Goal: Information Seeking & Learning: Learn about a topic

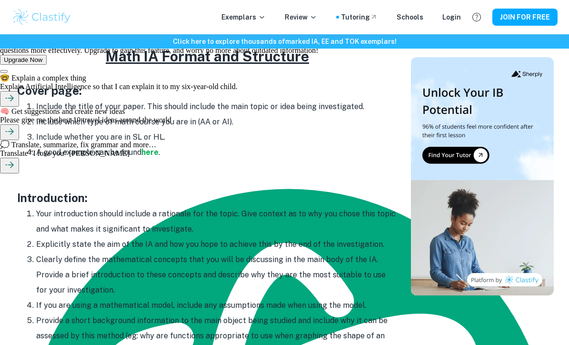
scroll to position [483, 0]
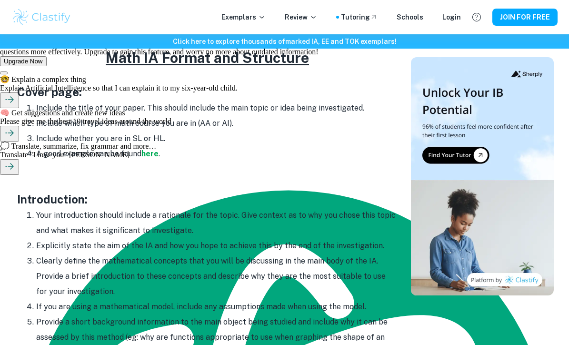
click at [153, 152] on strong "here" at bounding box center [149, 153] width 17 height 9
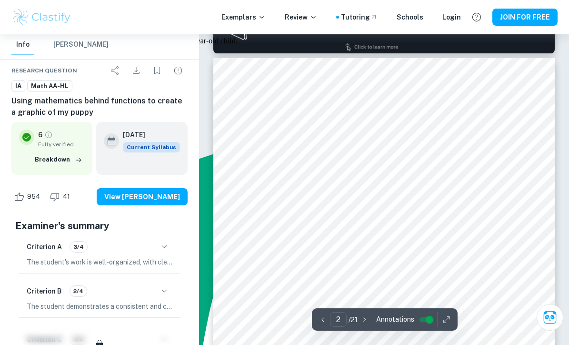
scroll to position [524, 0]
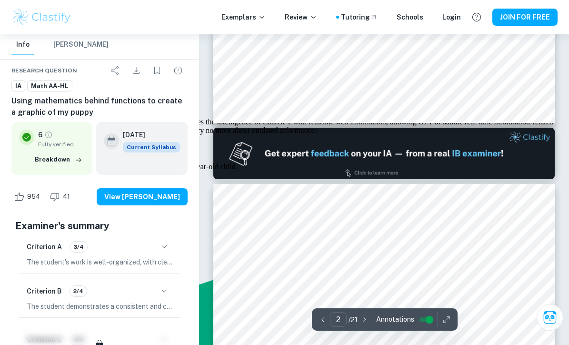
type input "1"
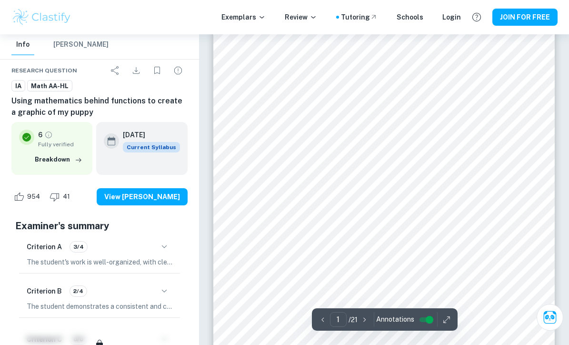
scroll to position [0, 0]
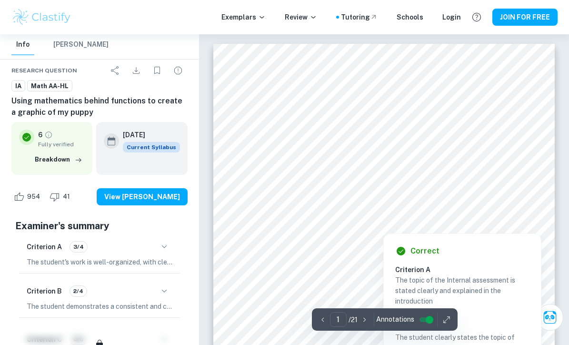
click at [353, 213] on div at bounding box center [384, 213] width 218 height 13
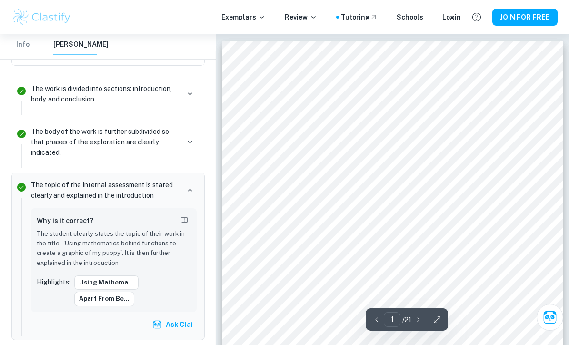
scroll to position [34, 0]
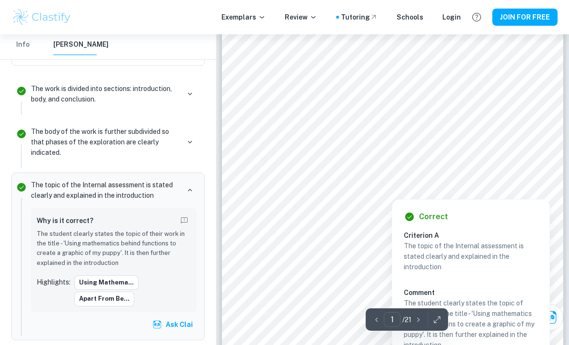
click at [368, 181] on div at bounding box center [392, 178] width 218 height 13
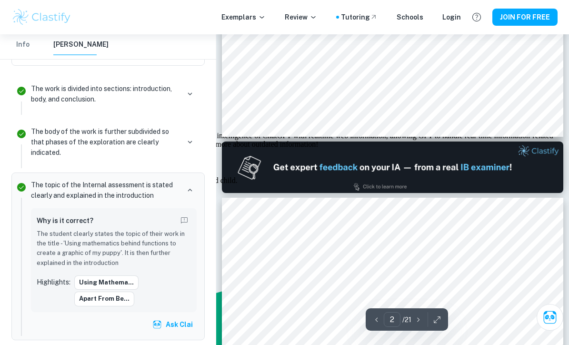
scroll to position [454, 0]
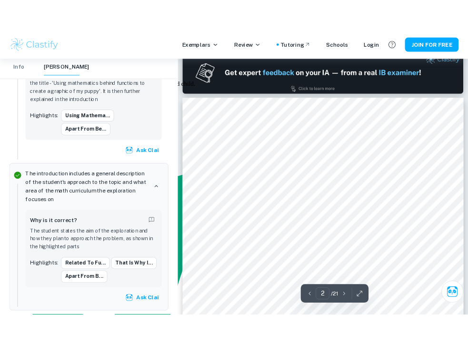
scroll to position [507, 0]
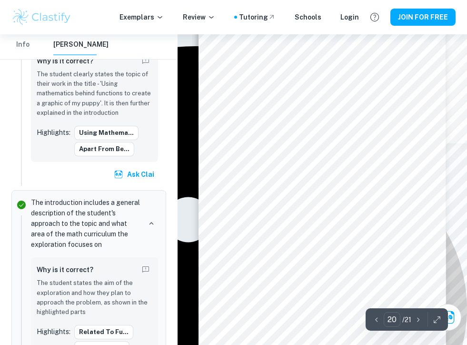
scroll to position [6942, 0]
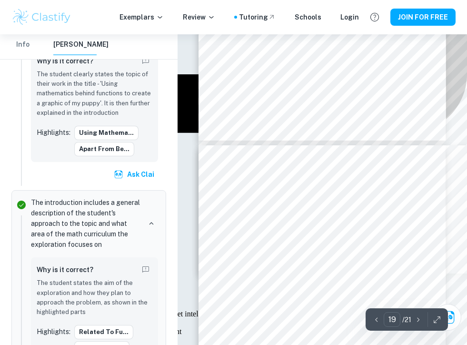
type input "18"
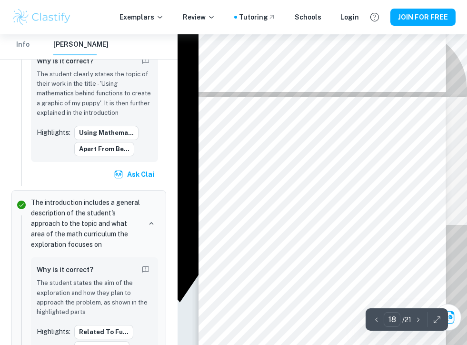
scroll to position [6144, 0]
